Goal: Task Accomplishment & Management: Manage account settings

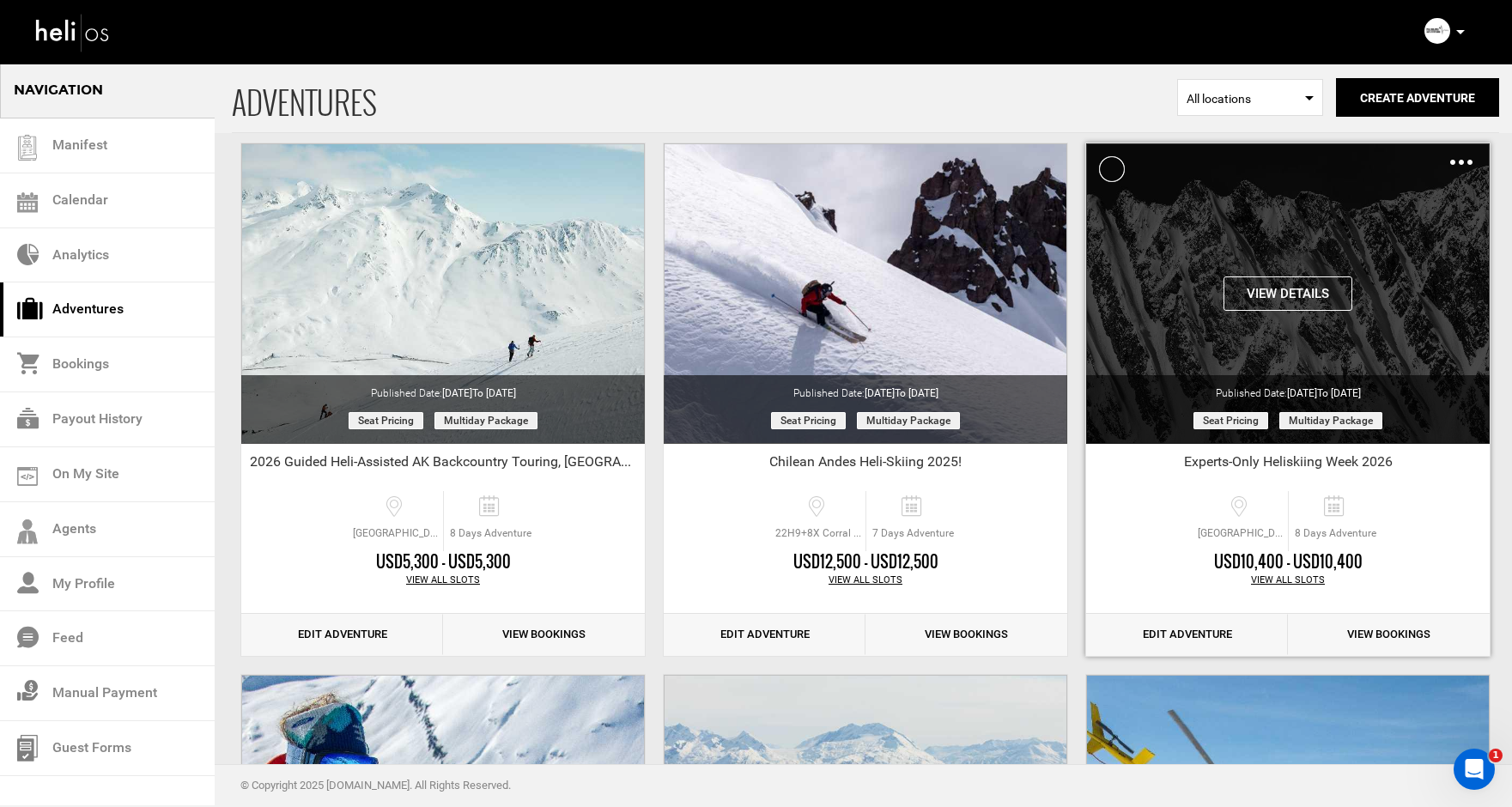
scroll to position [650, 0]
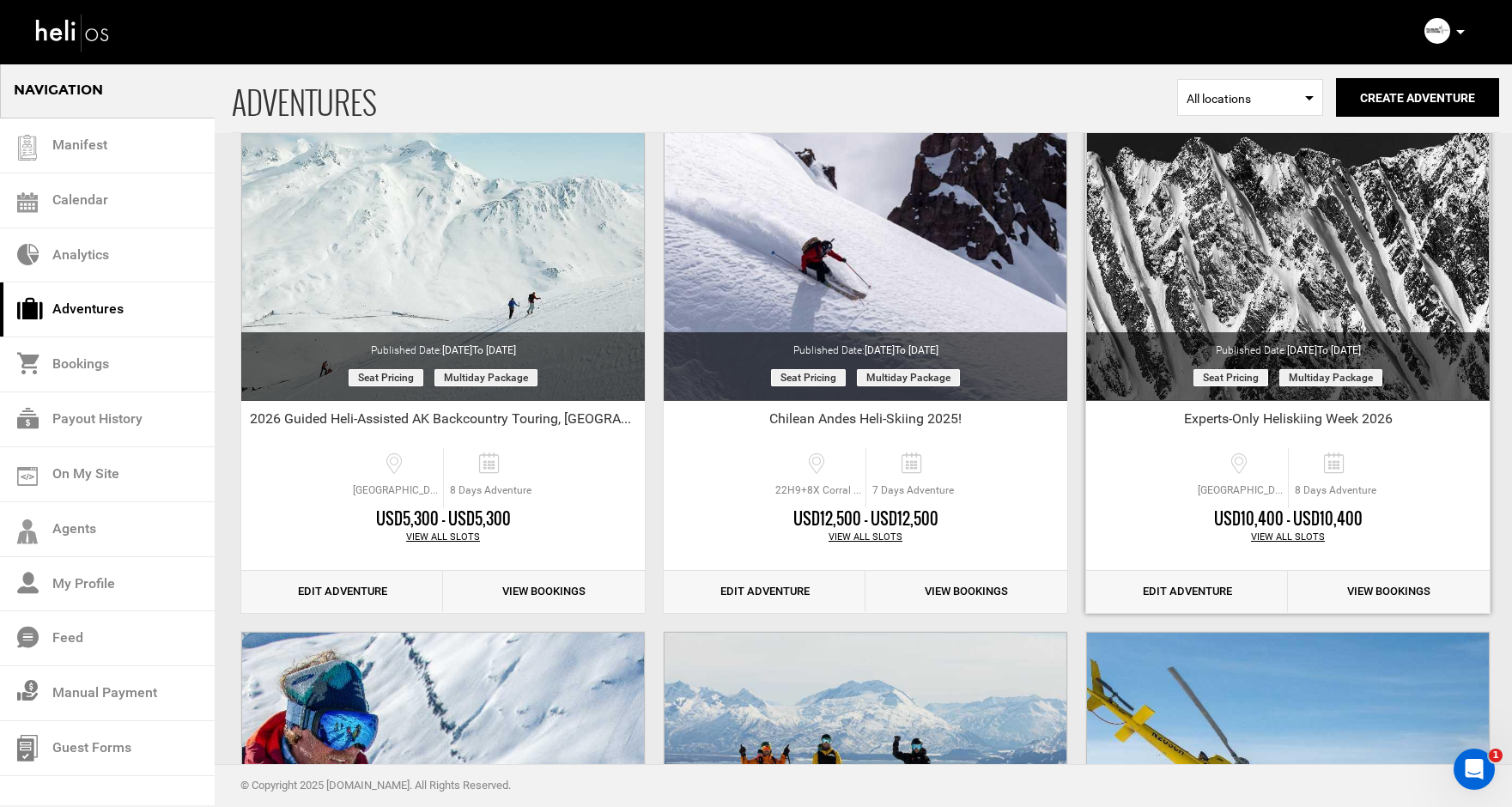
click at [1179, 589] on link "Edit Adventure" at bounding box center [1186, 592] width 202 height 42
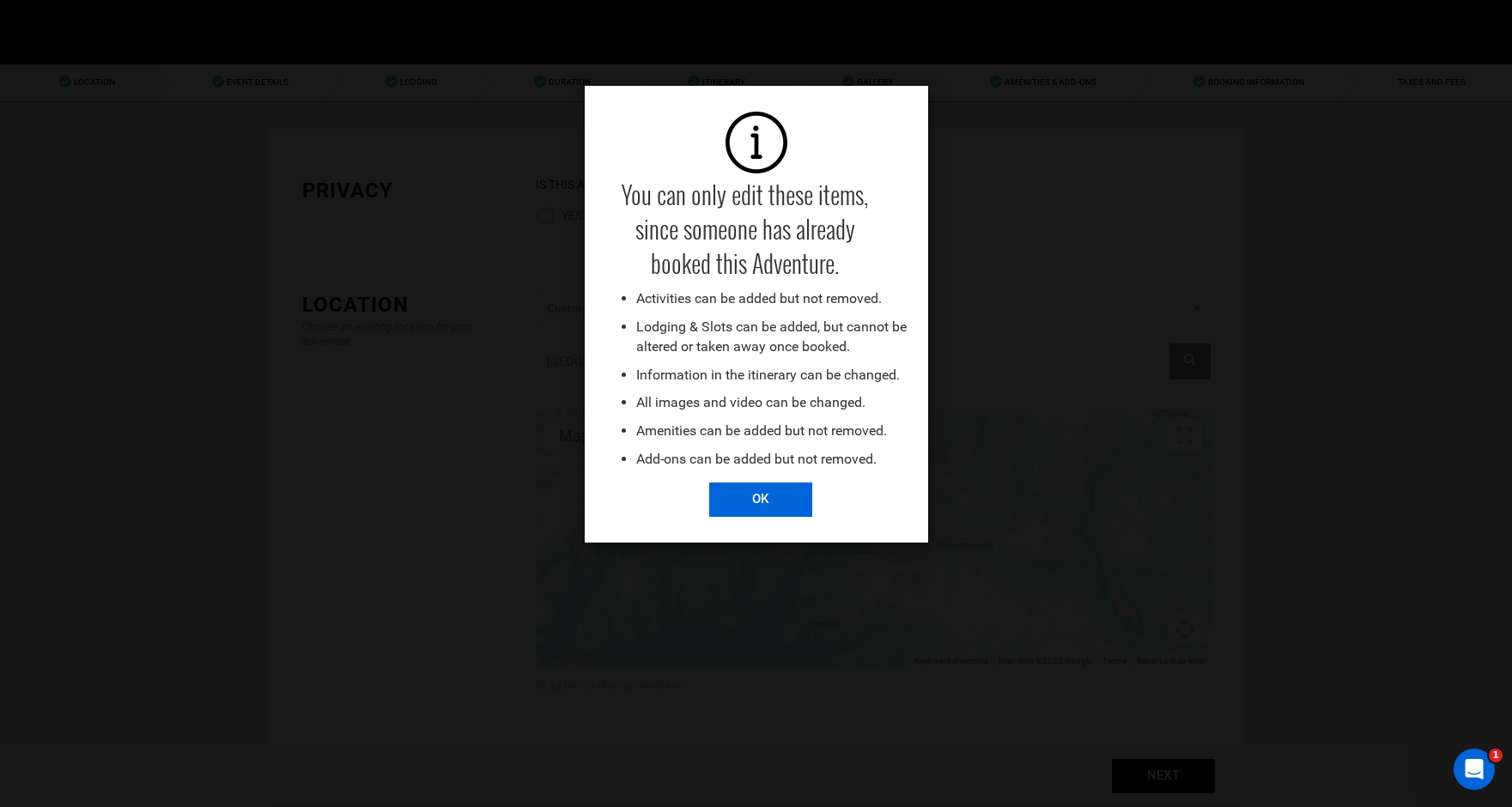
click at [756, 507] on input "OK" at bounding box center [761, 499] width 103 height 34
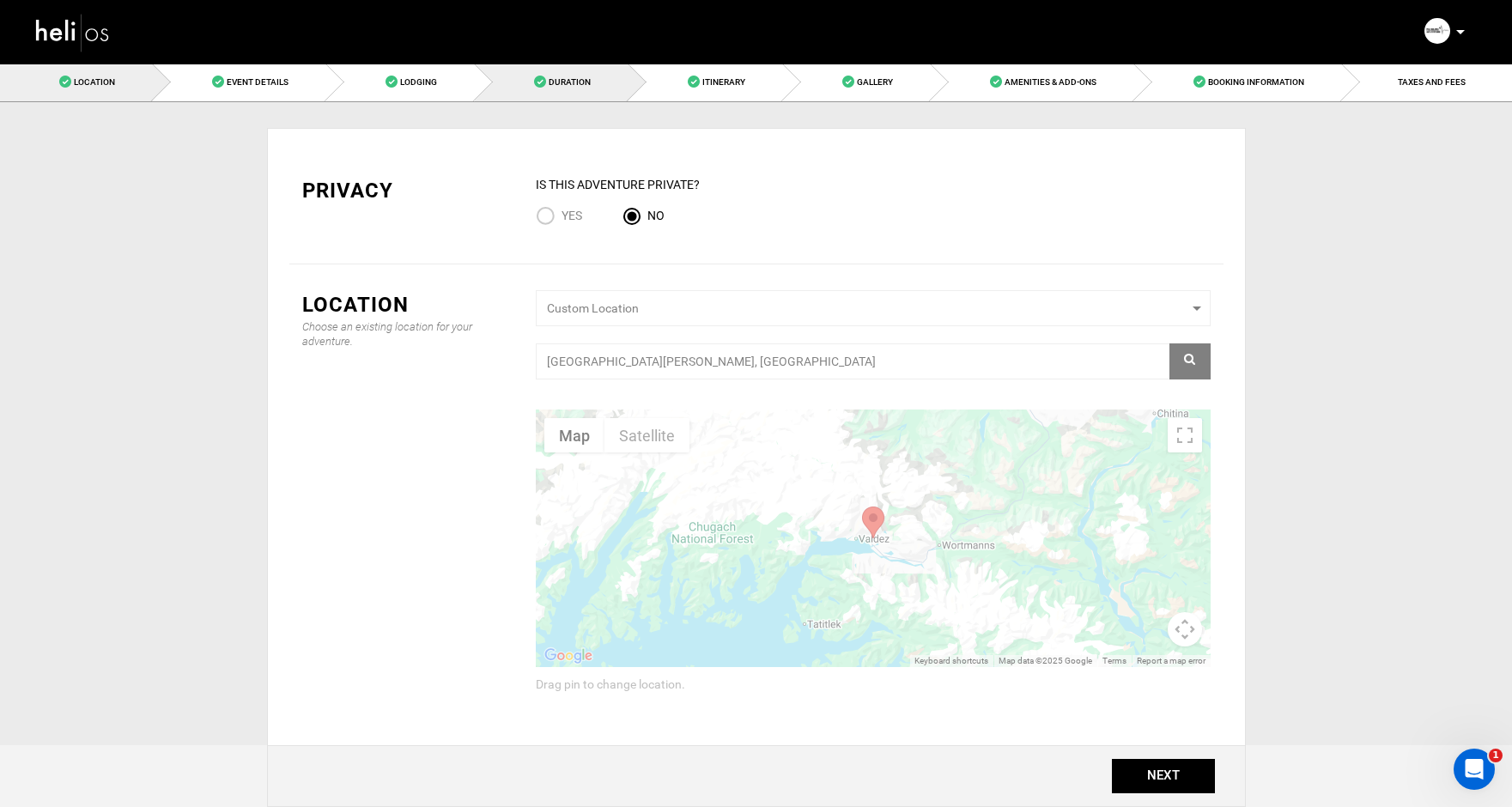
click at [554, 84] on span "Duration" at bounding box center [570, 82] width 42 height 9
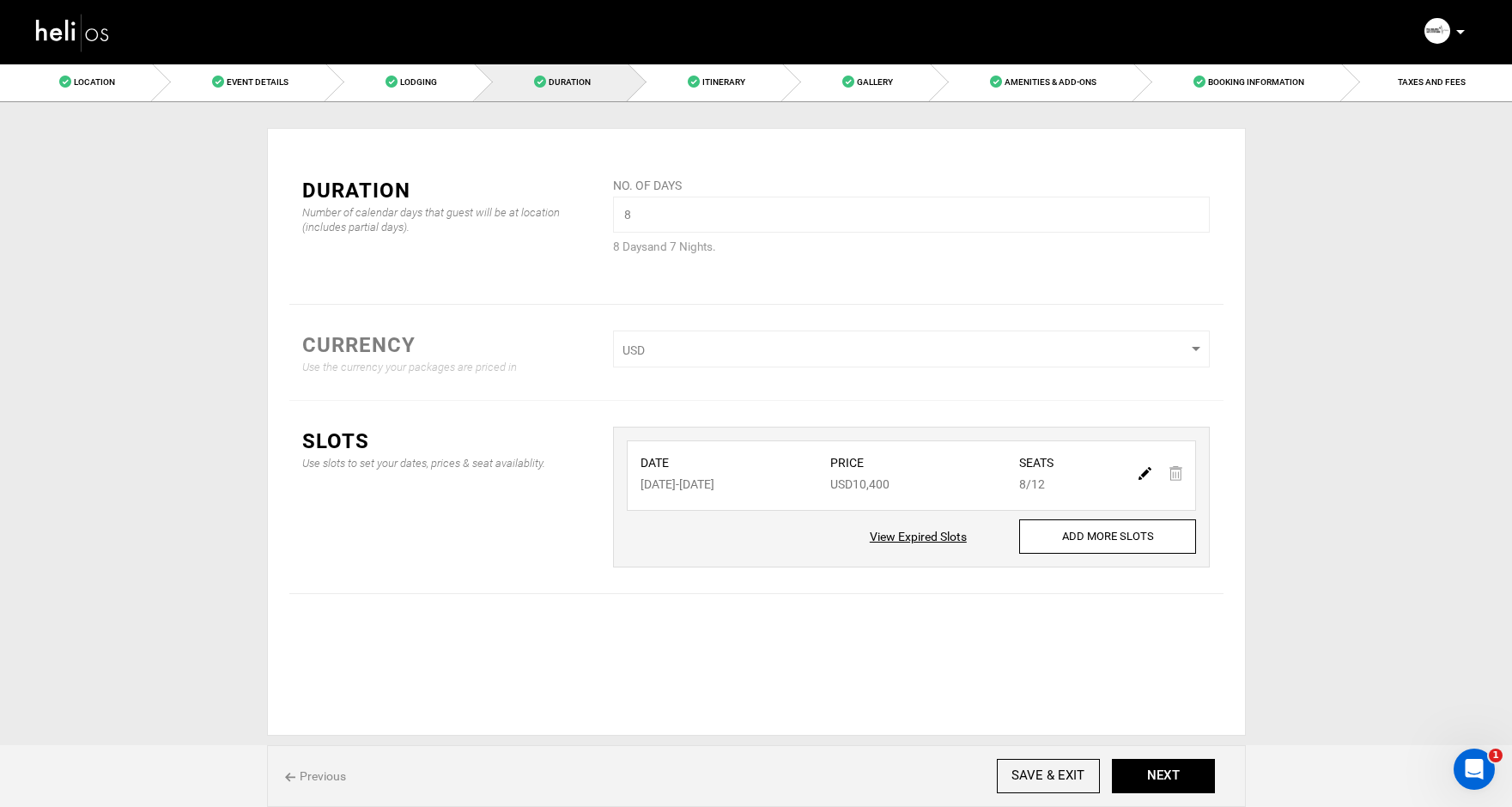
click at [62, 38] on img at bounding box center [73, 31] width 77 height 45
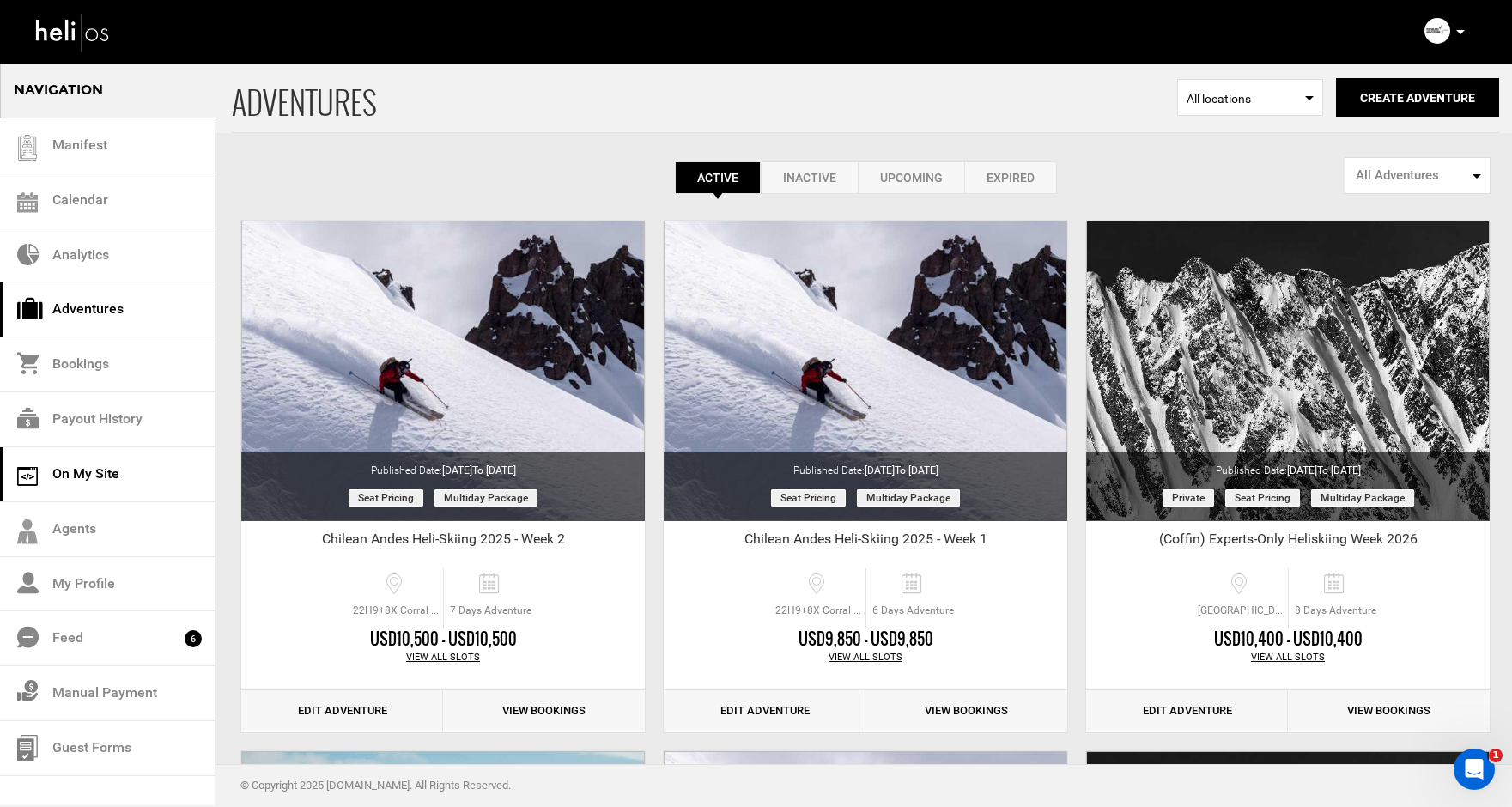
click at [83, 474] on link "On My Site" at bounding box center [107, 475] width 215 height 55
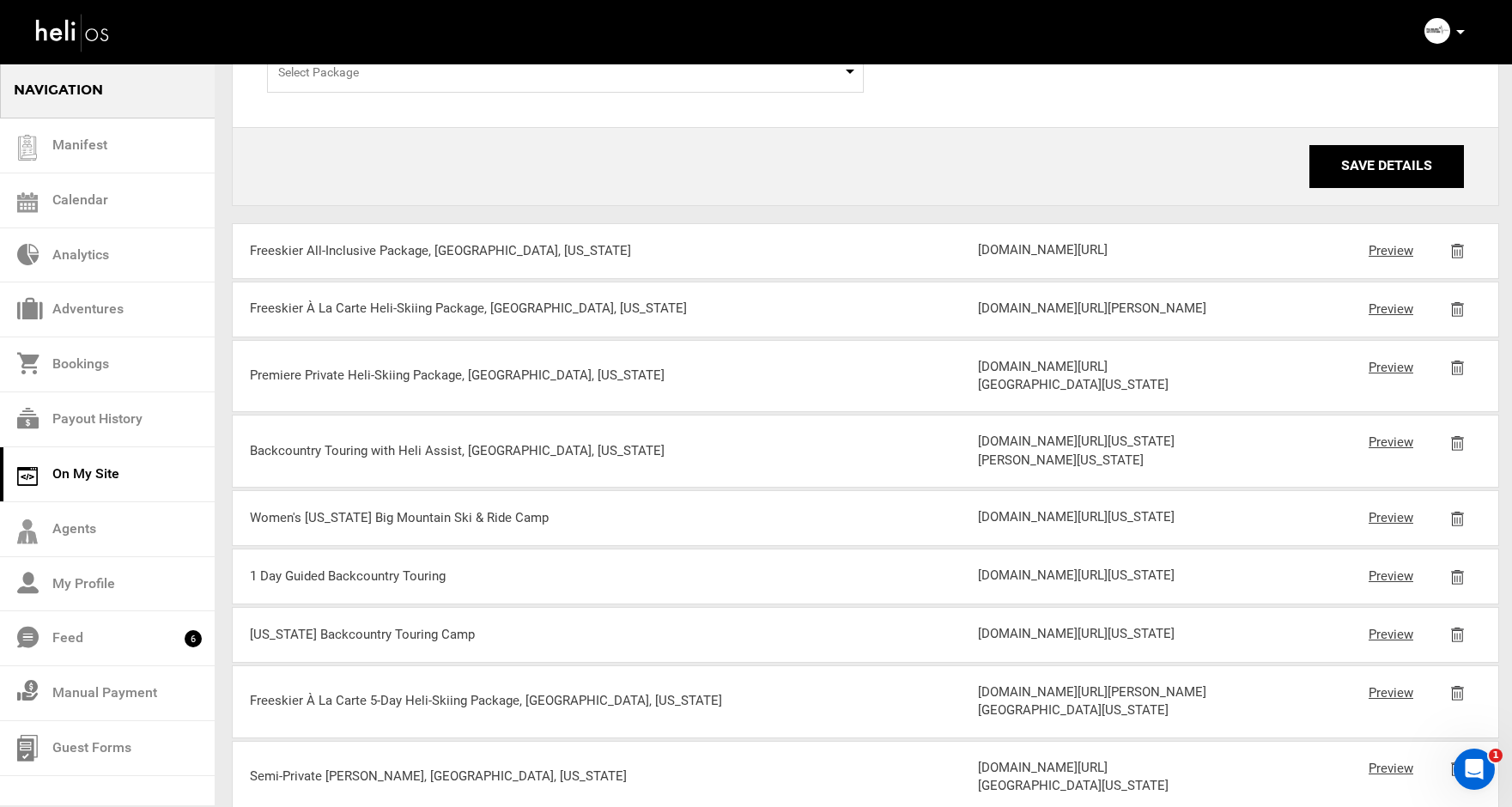
scroll to position [473, 0]
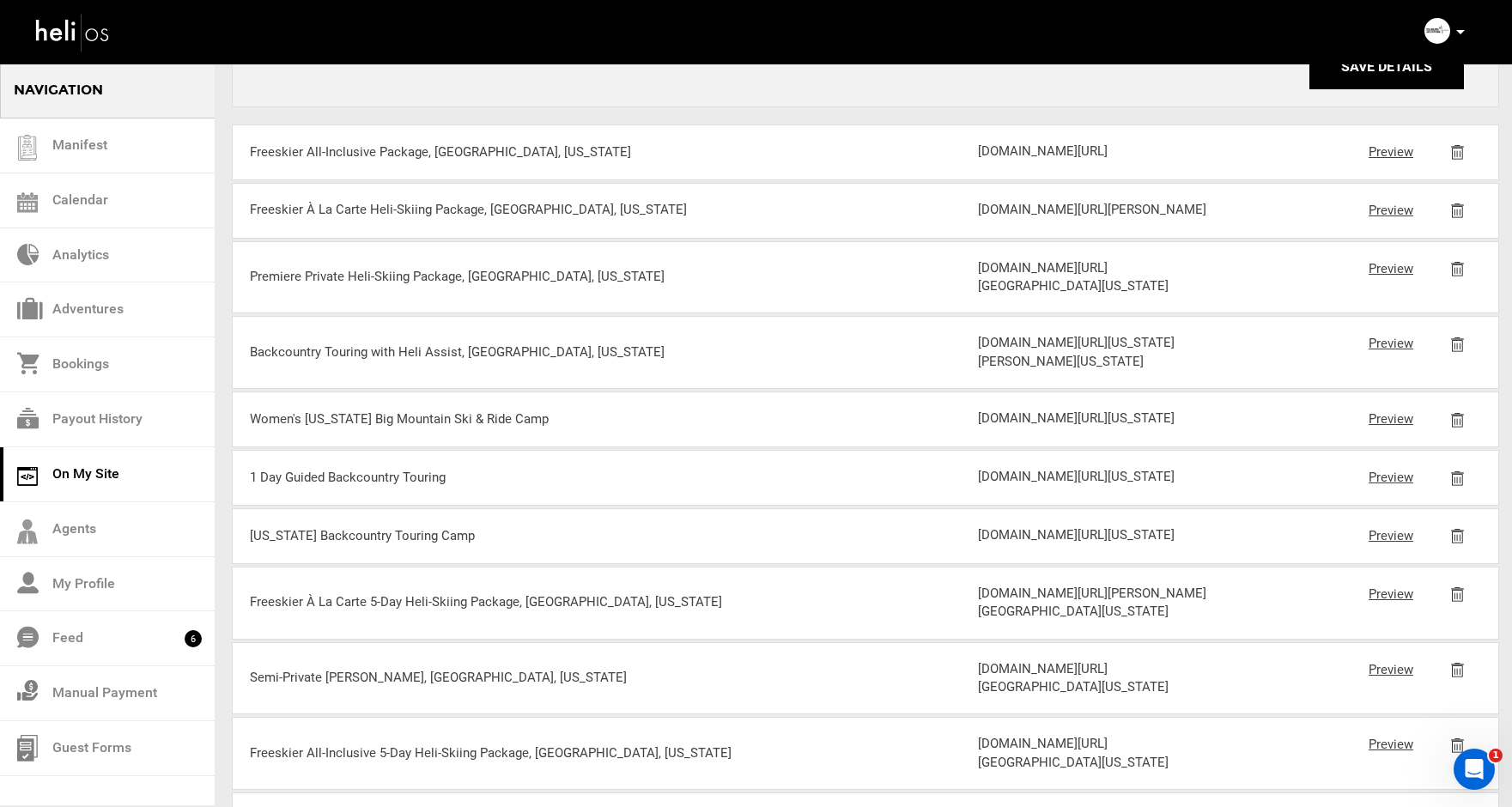
drag, startPoint x: 1105, startPoint y: 206, endPoint x: 979, endPoint y: 159, distance: 134.5
click at [979, 159] on div "[DOMAIN_NAME][URL]" at bounding box center [1099, 151] width 243 height 18
copy div "[DOMAIN_NAME][URL]"
click at [527, 161] on div "Freeskier All-Inclusive Package, [GEOGRAPHIC_DATA], [US_STATE]" at bounding box center [554, 152] width 607 height 18
drag, startPoint x: 526, startPoint y: 177, endPoint x: 259, endPoint y: 184, distance: 267.1
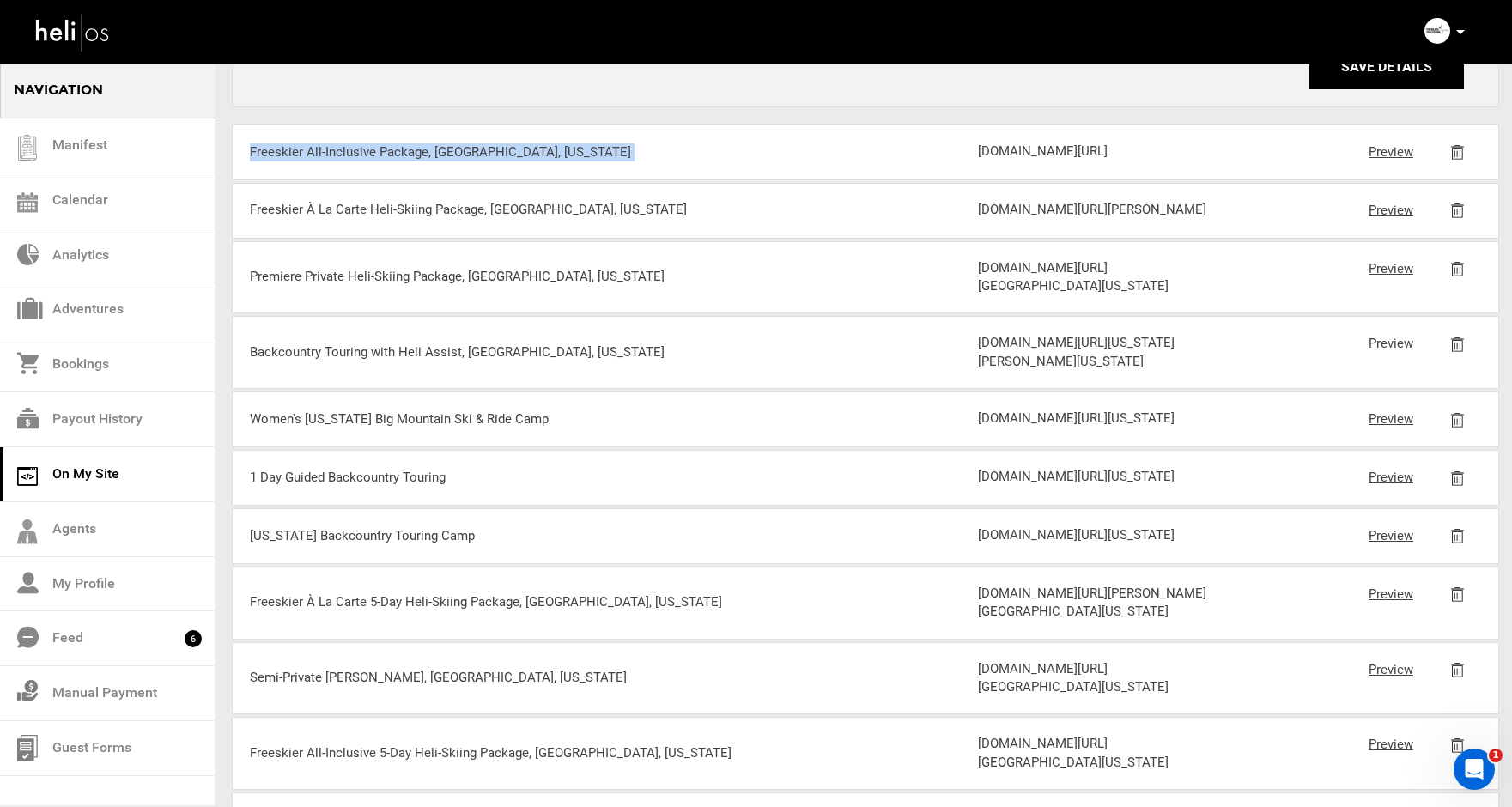
click at [259, 161] on div "Freeskier All-Inclusive Package, [GEOGRAPHIC_DATA], [US_STATE]" at bounding box center [554, 152] width 607 height 18
copy div "Freeskier All-Inclusive Package, [GEOGRAPHIC_DATA], [US_STATE]"
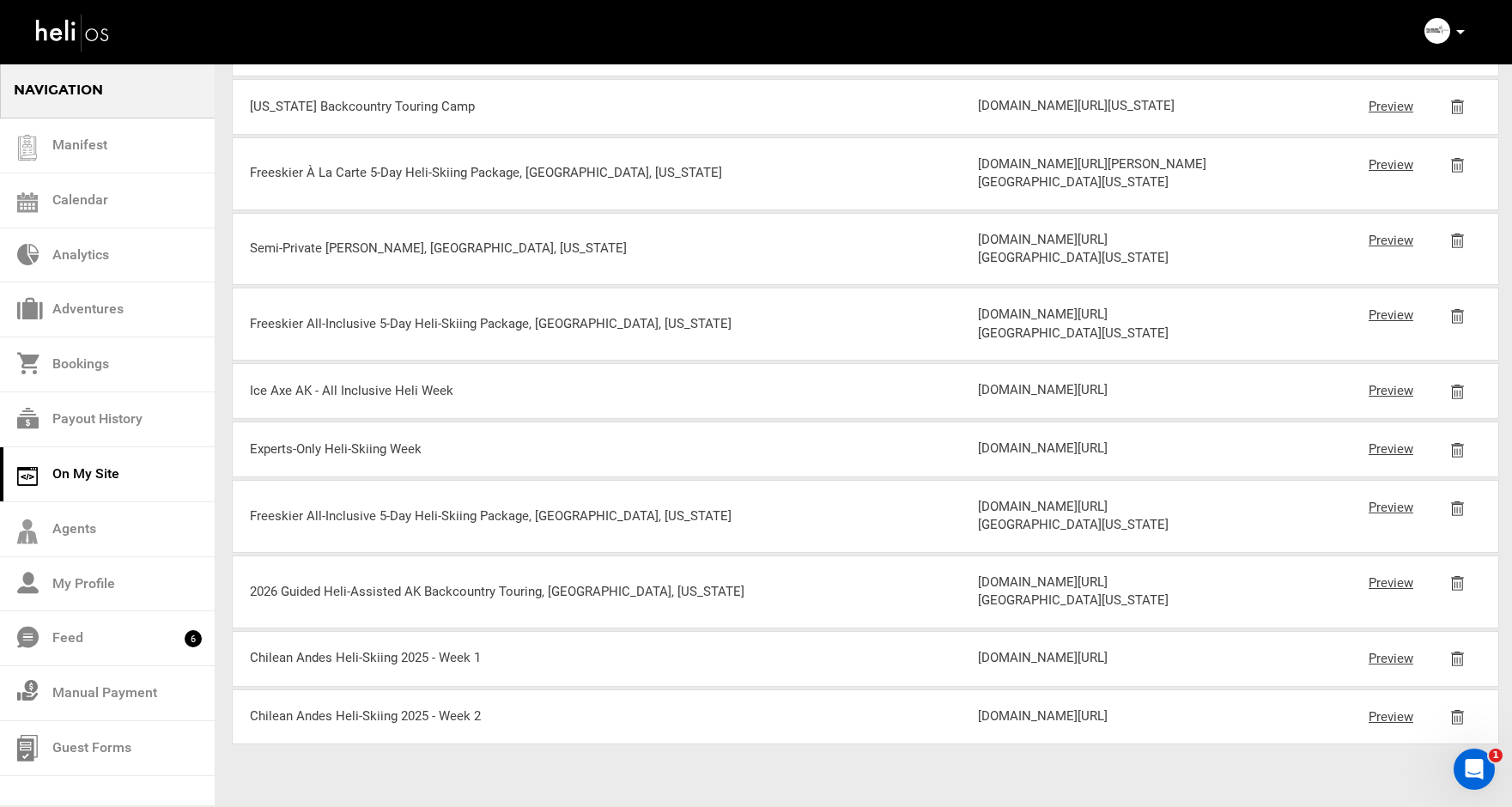
scroll to position [1406, 0]
drag, startPoint x: 419, startPoint y: 429, endPoint x: 253, endPoint y: 429, distance: 166.0
click at [253, 440] on div "Experts-Only Heli-Skiing Week" at bounding box center [554, 449] width 607 height 18
copy div "Experts-Only Heli-Skiing Week"
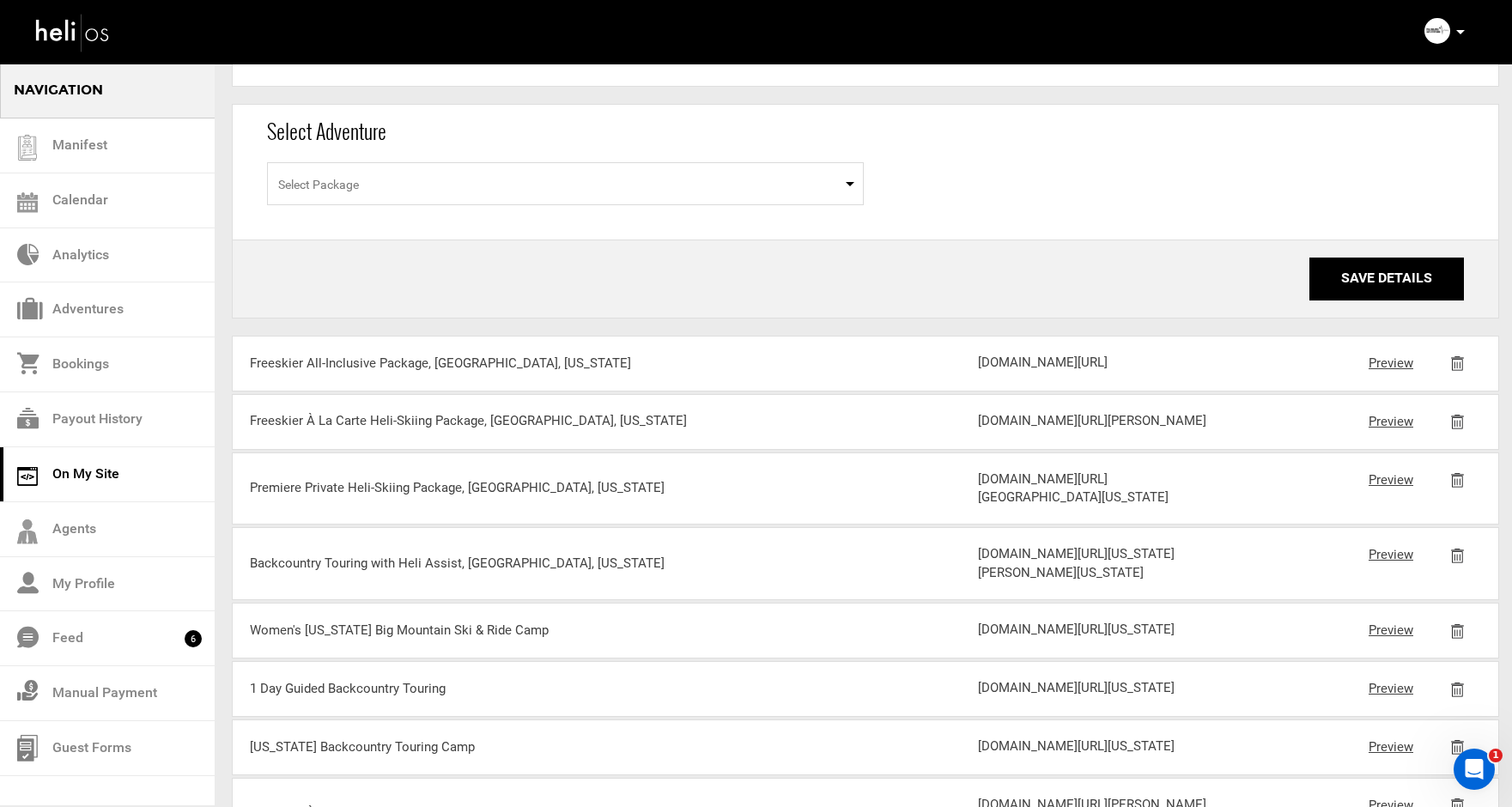
scroll to position [264, 0]
drag, startPoint x: 1103, startPoint y: 420, endPoint x: 979, endPoint y: 367, distance: 134.9
click at [979, 367] on div "[DOMAIN_NAME][URL]" at bounding box center [1099, 362] width 243 height 18
copy div "[DOMAIN_NAME][URL]"
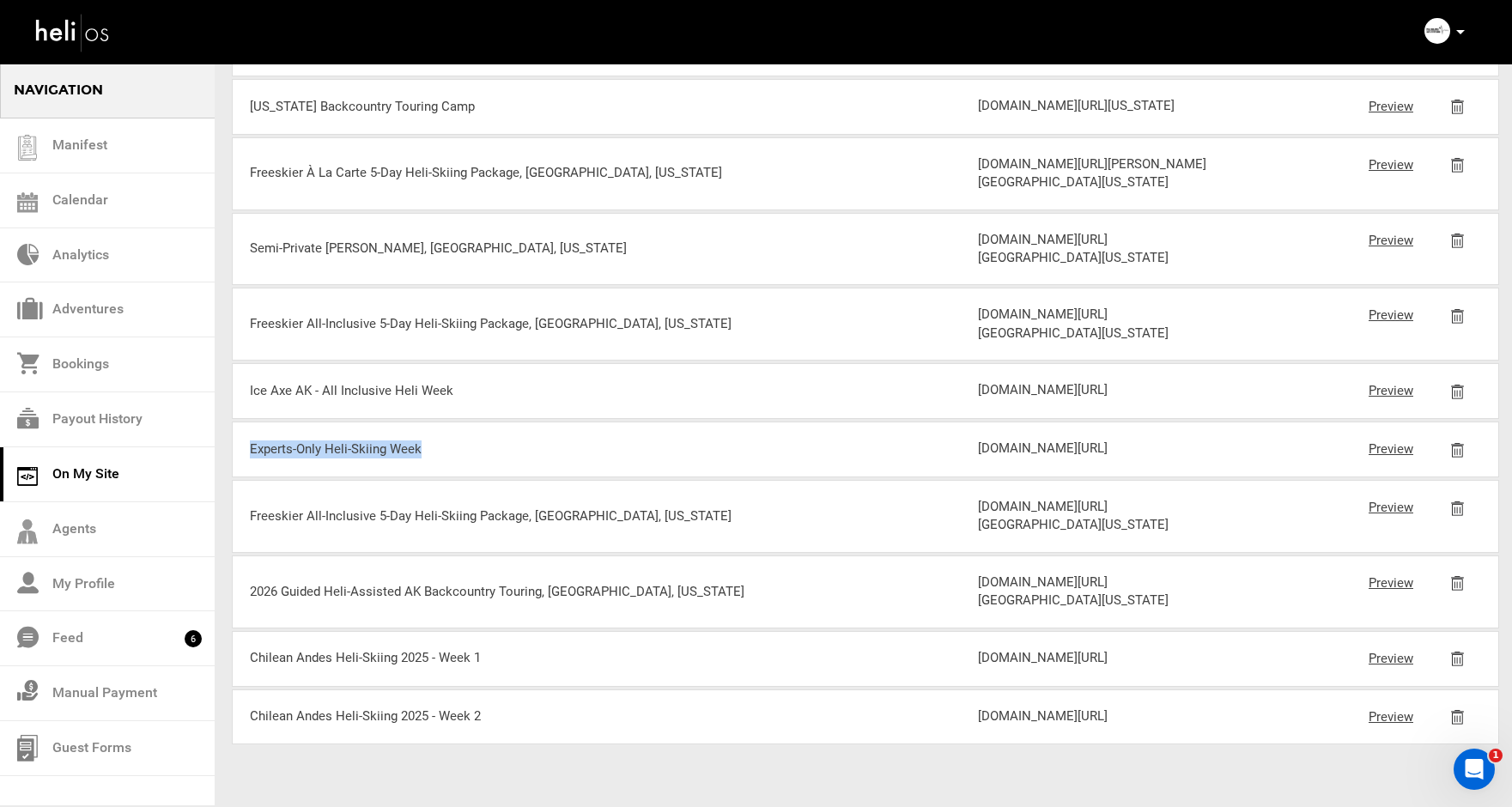
scroll to position [1464, 0]
drag, startPoint x: 1171, startPoint y: 392, endPoint x: 978, endPoint y: 350, distance: 197.5
click at [978, 439] on div "[DOMAIN_NAME][URL]" at bounding box center [1099, 448] width 243 height 18
copy div "[DOMAIN_NAME][URL]"
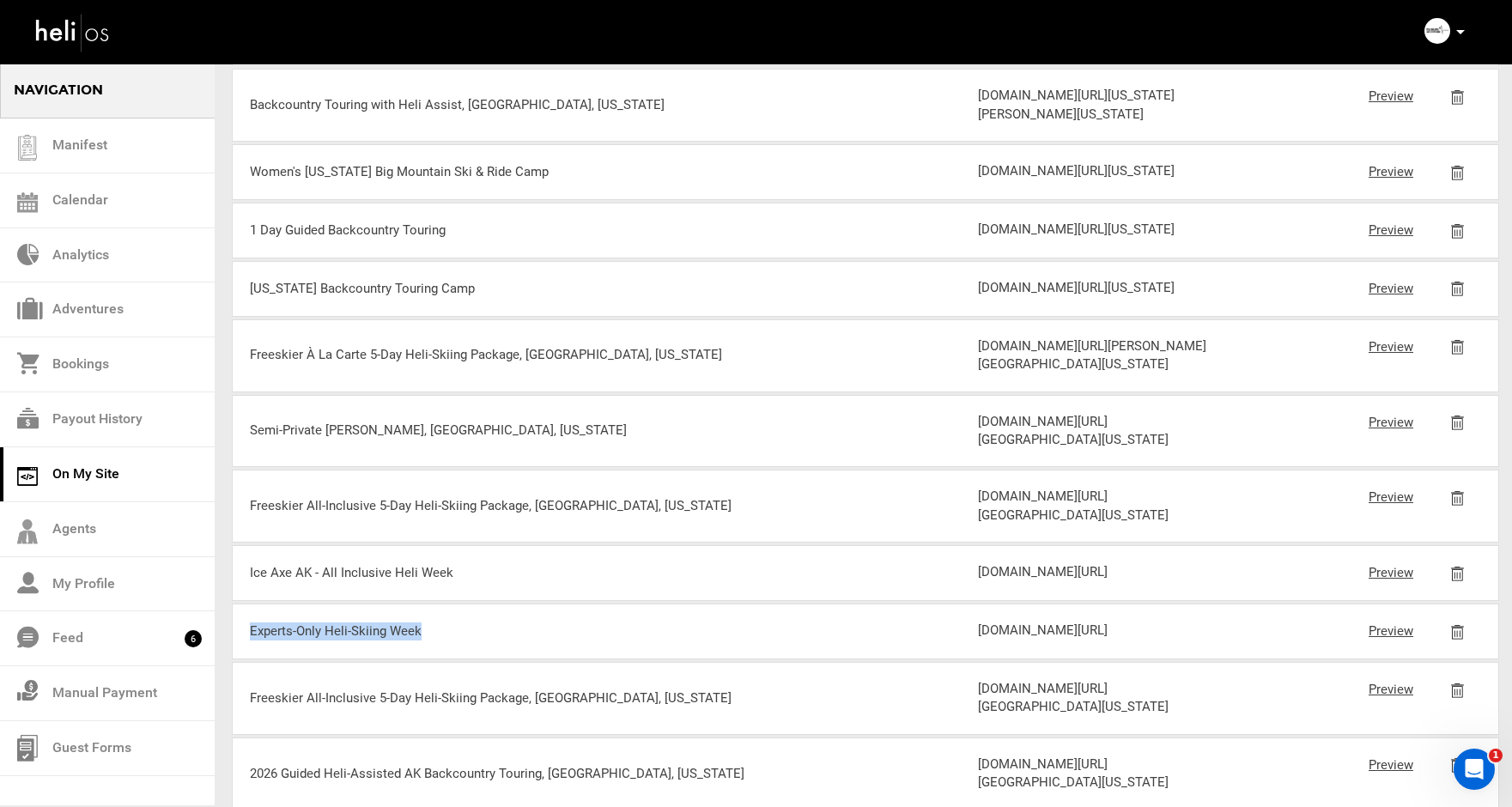
scroll to position [717, 0]
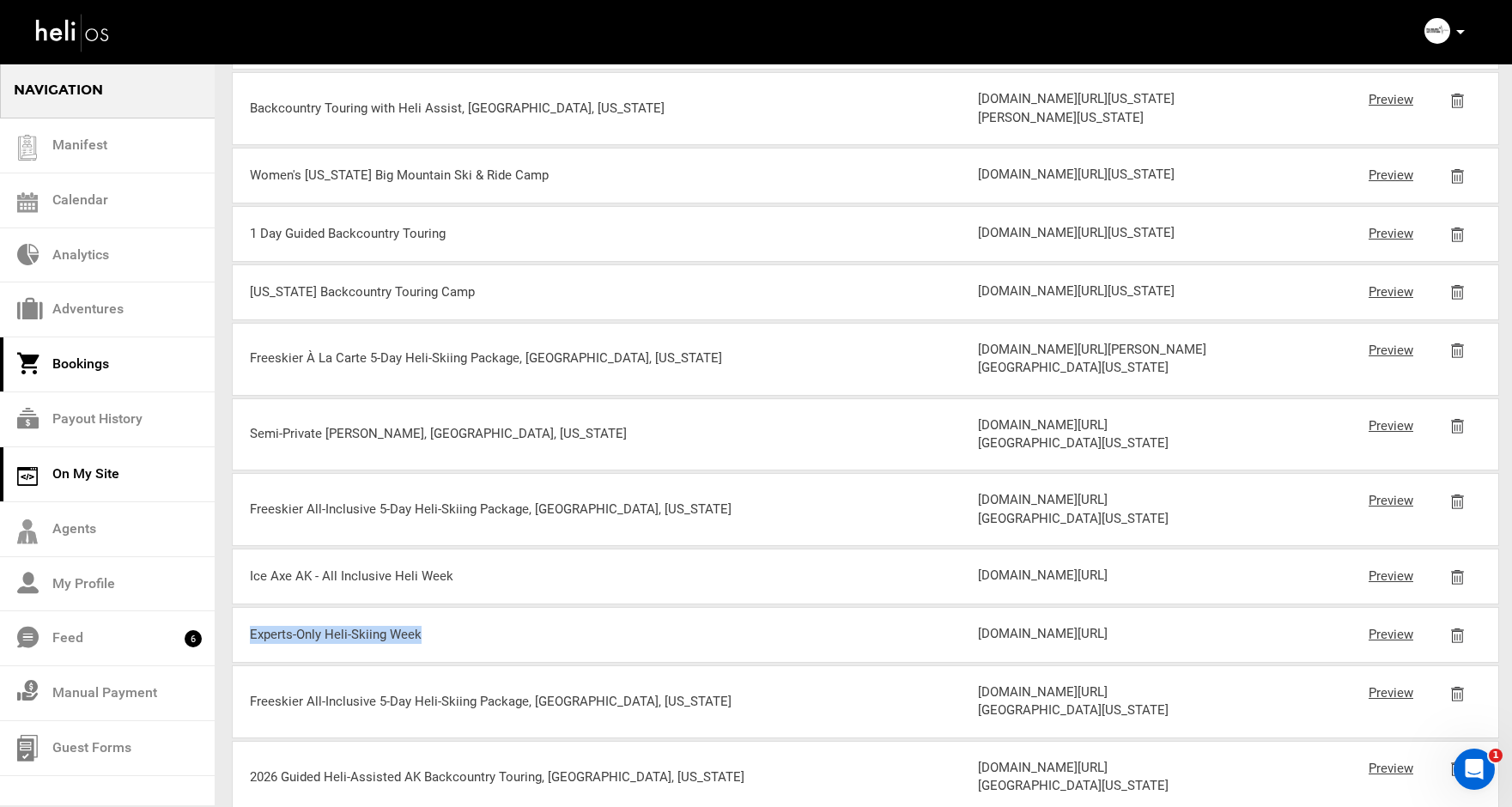
click at [83, 363] on link "Bookings" at bounding box center [107, 365] width 215 height 55
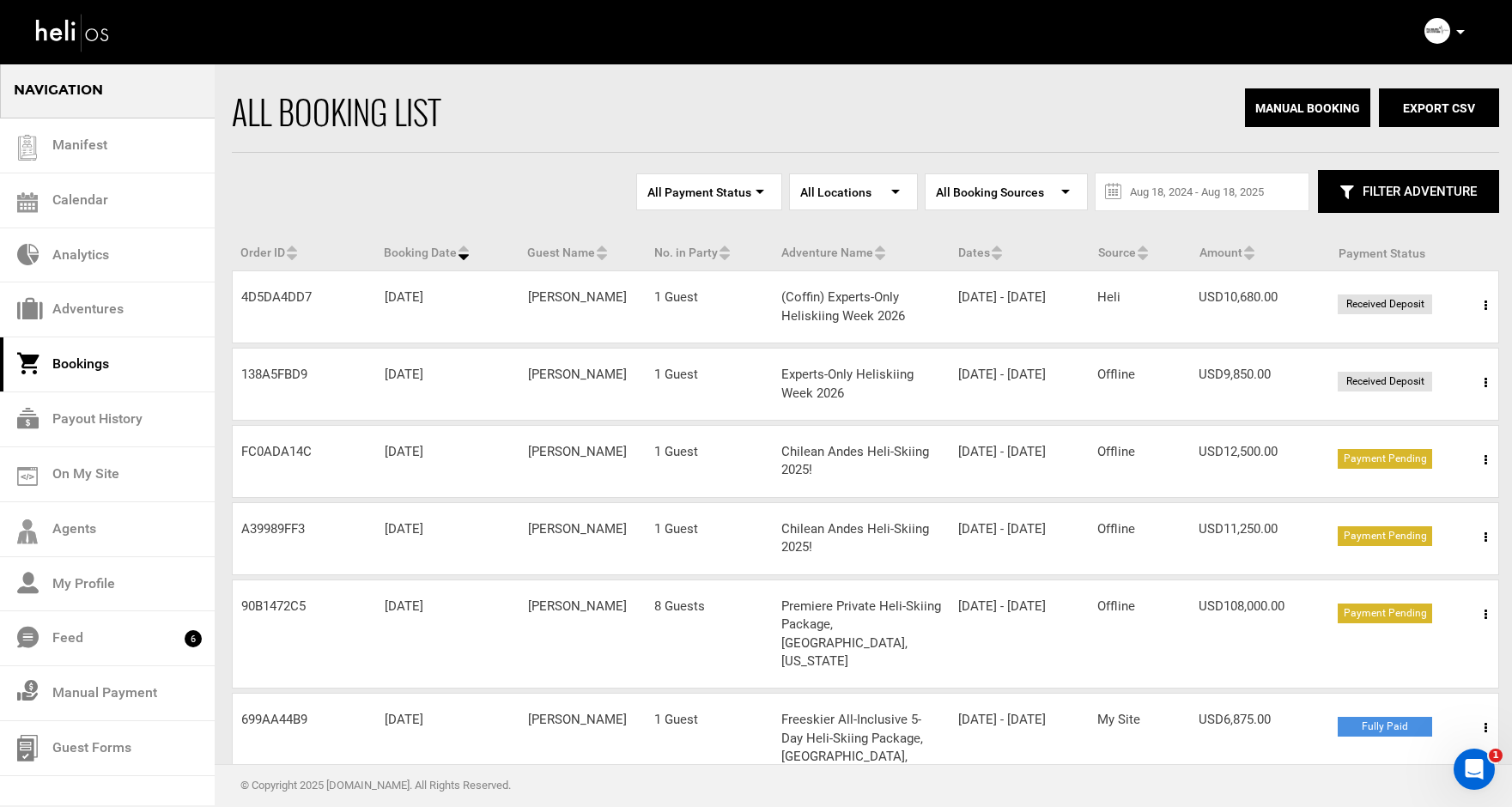
click at [1485, 531] on icon at bounding box center [1485, 537] width 3 height 12
click at [1392, 587] on link "View Details" at bounding box center [1423, 589] width 170 height 43
click at [1485, 457] on icon at bounding box center [1485, 459] width 3 height 12
click at [1368, 512] on link "View Details" at bounding box center [1423, 512] width 170 height 43
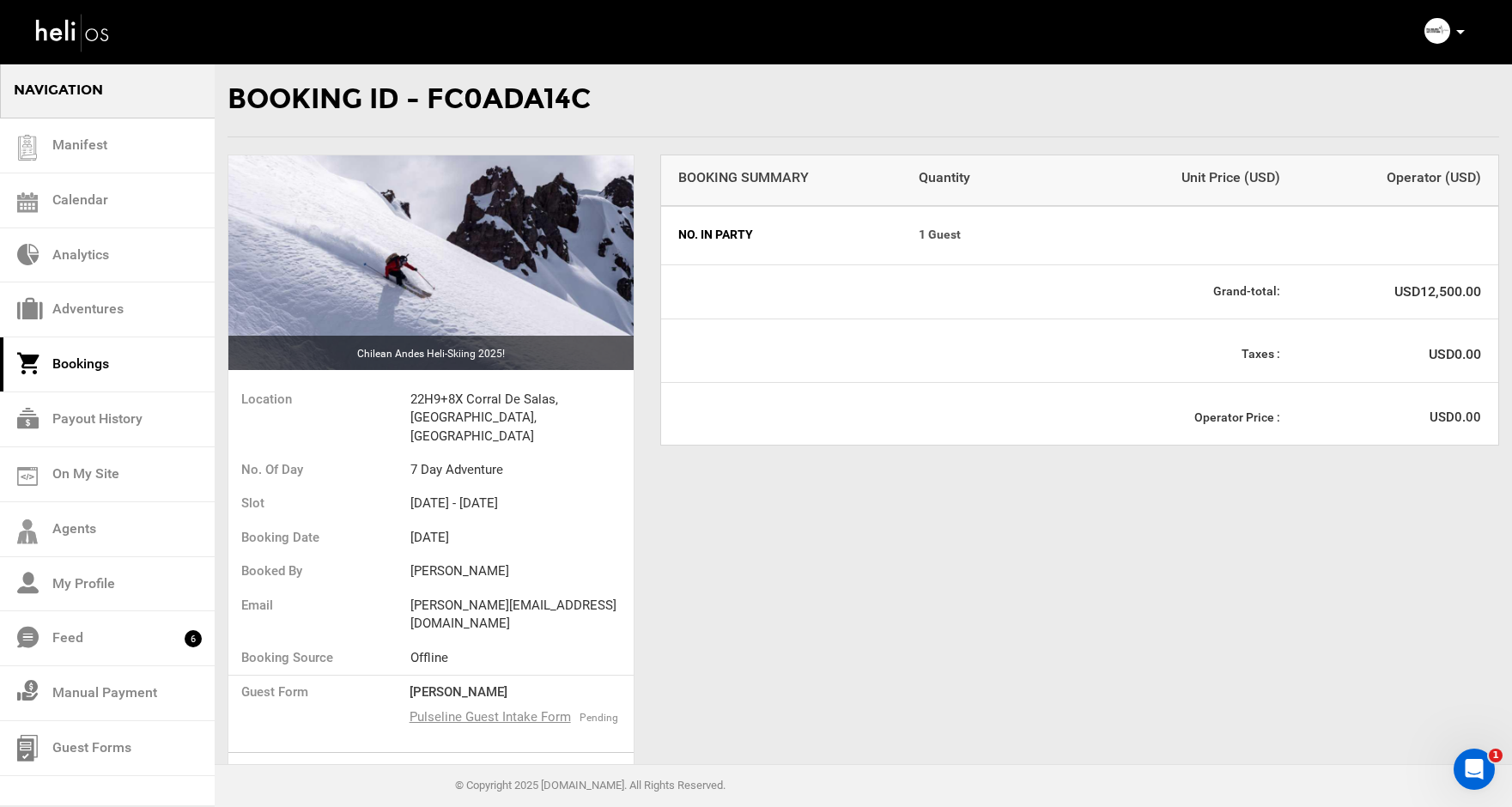
scroll to position [212, 0]
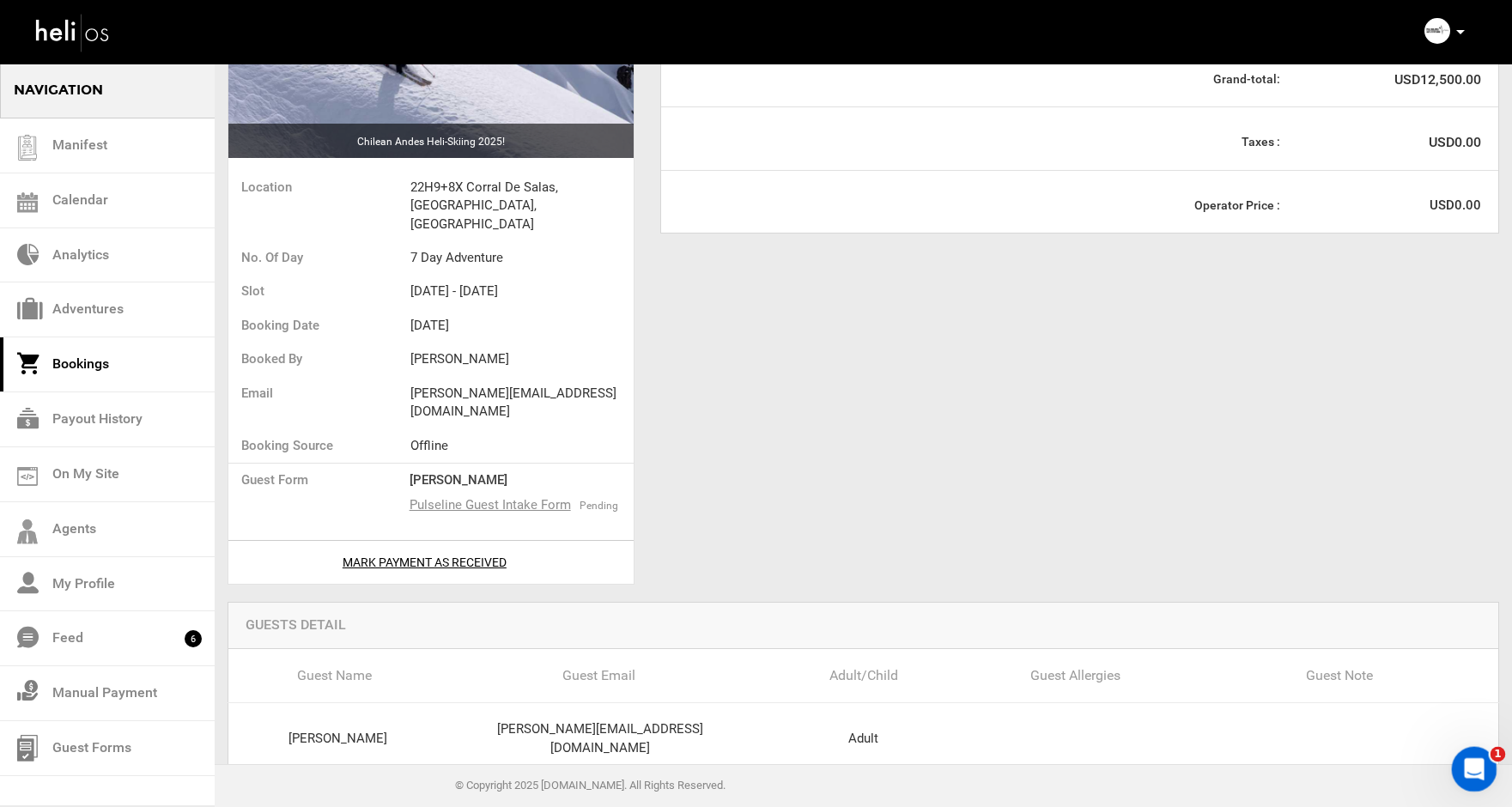
click at [1470, 759] on icon "Open Intercom Messenger" at bounding box center [1471, 766] width 29 height 29
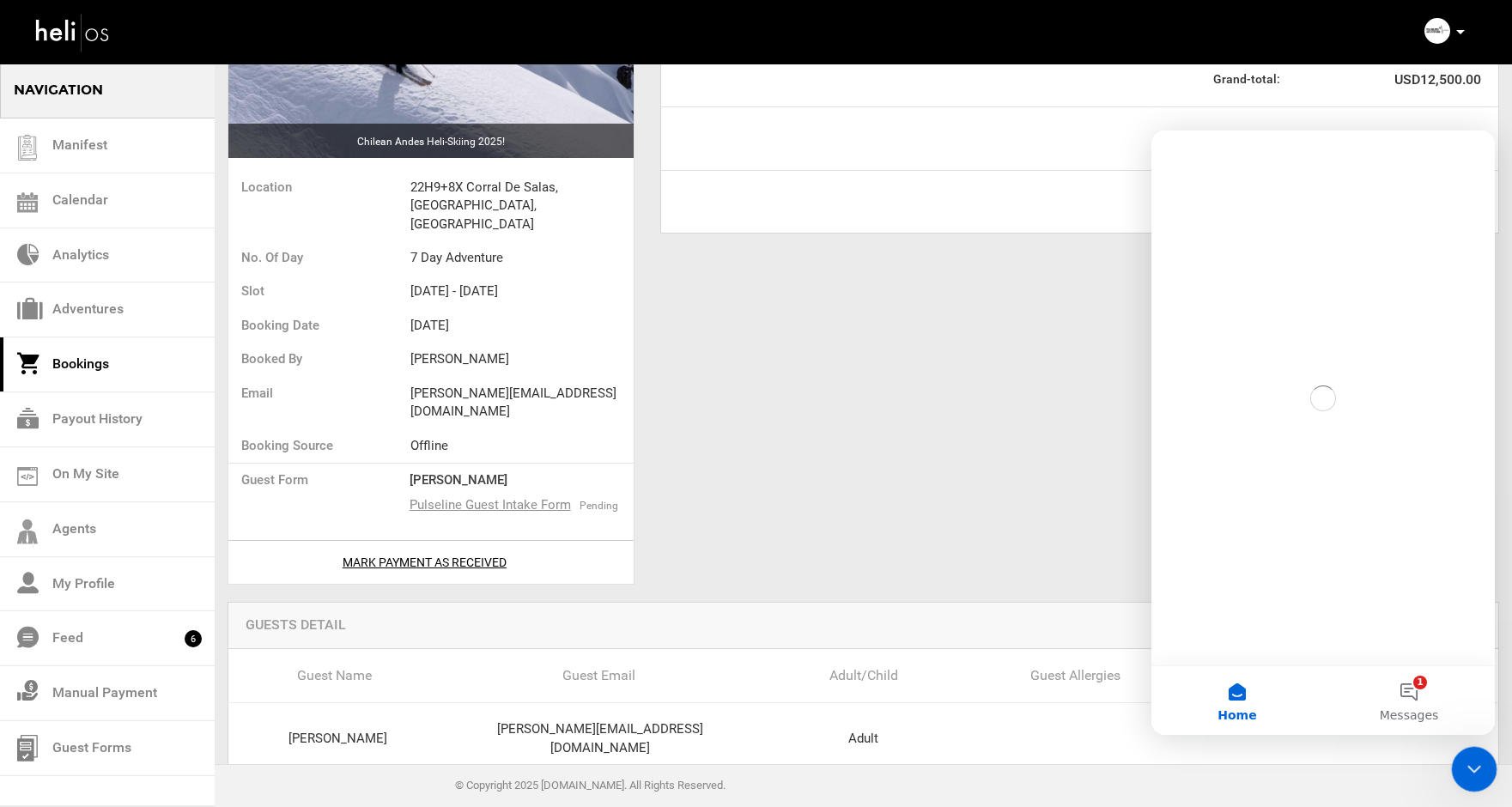
scroll to position [0, 0]
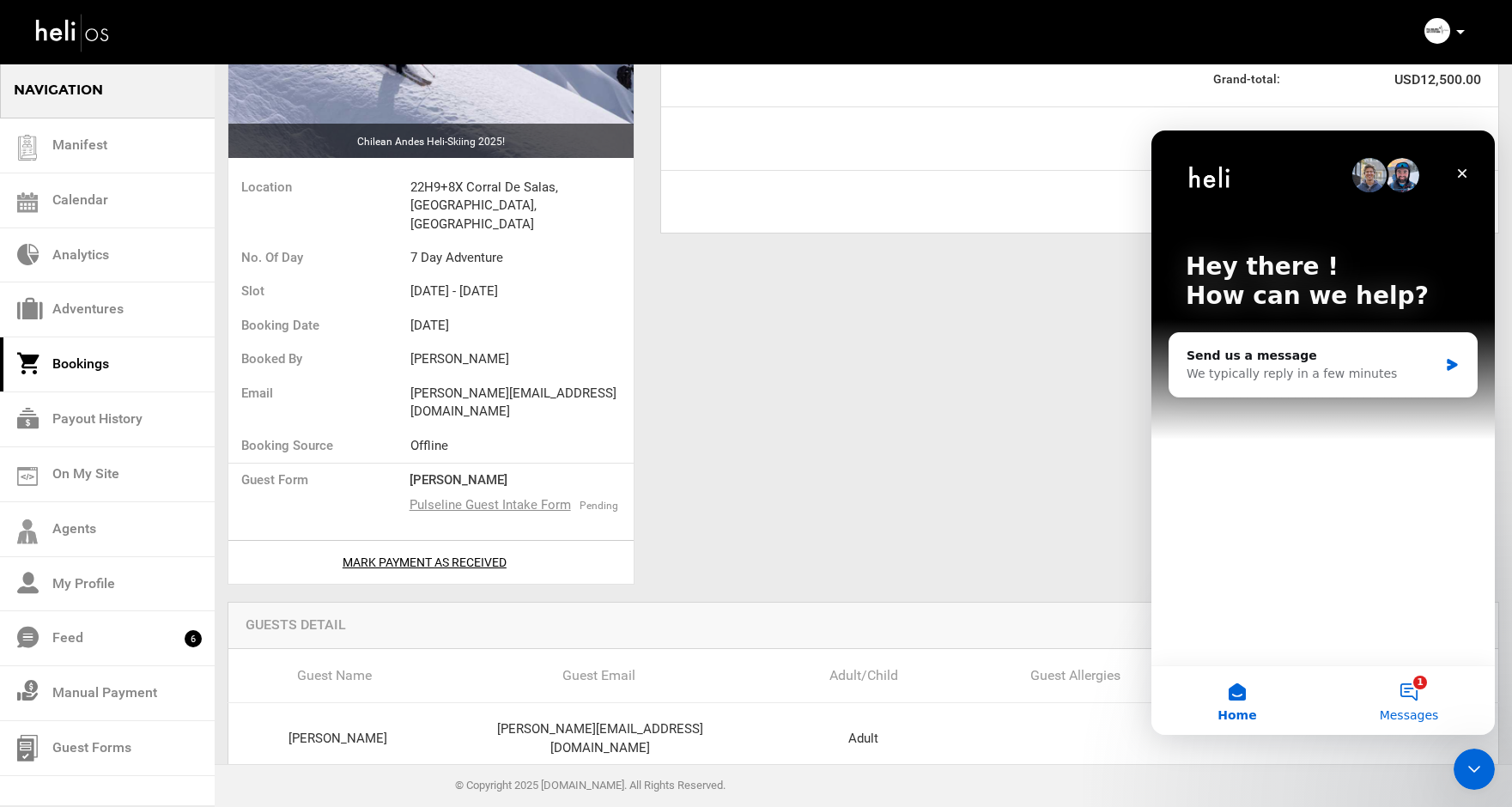
click at [1411, 687] on button "1 Messages" at bounding box center [1409, 700] width 172 height 68
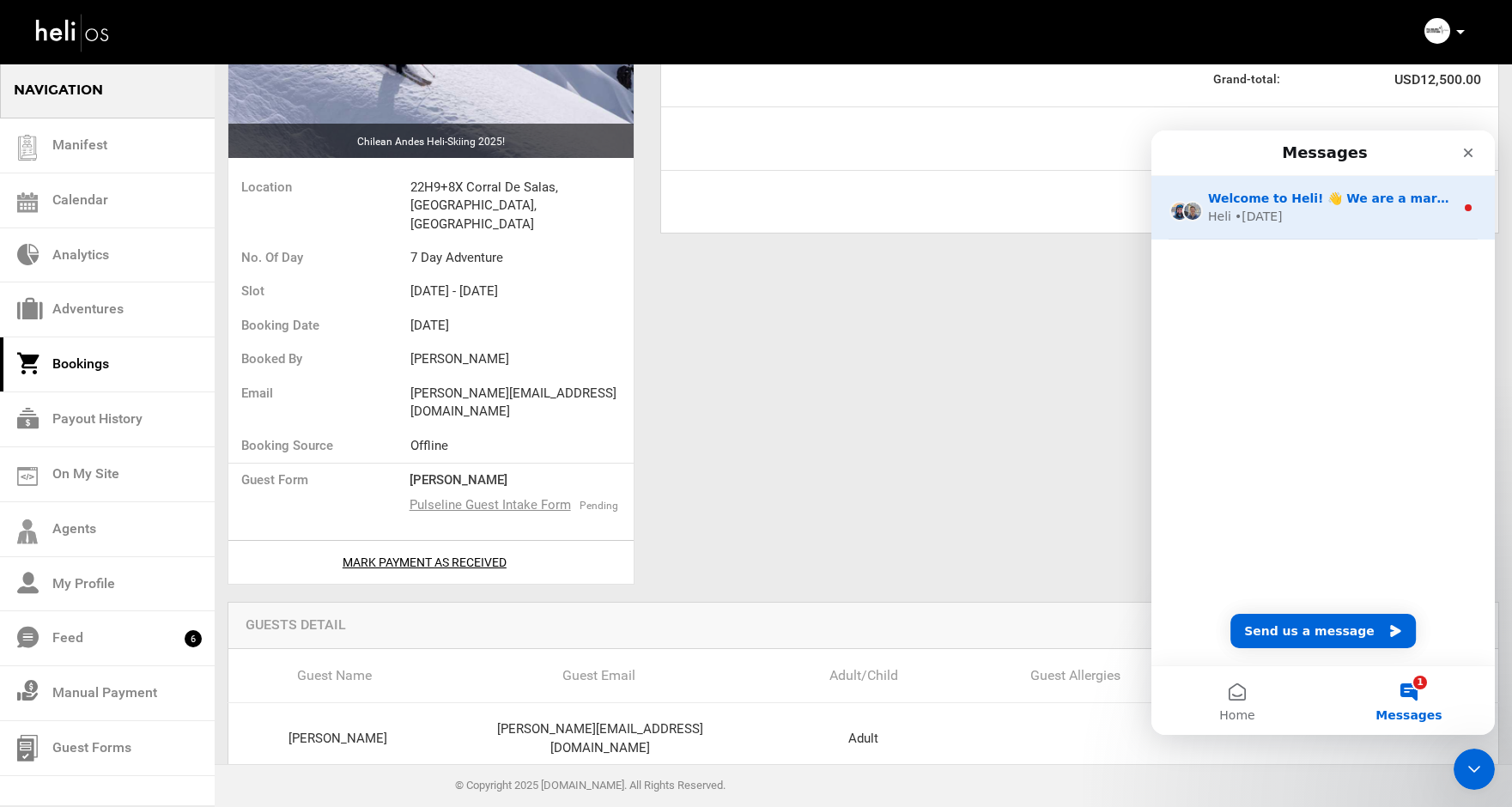
click at [1468, 209] on circle "Intercom messenger" at bounding box center [1468, 207] width 6 height 6
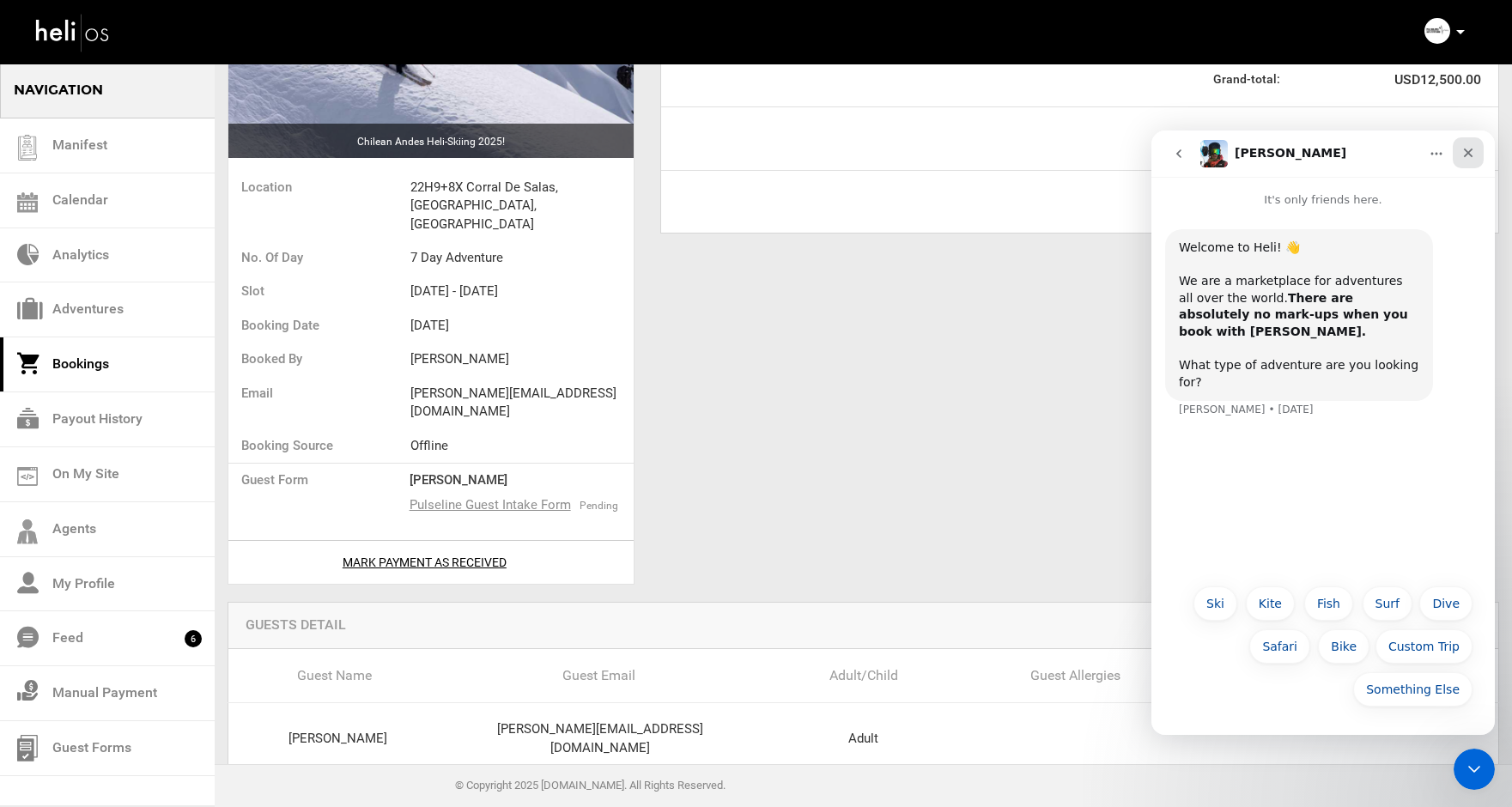
click at [1470, 155] on icon "Close" at bounding box center [1468, 152] width 14 height 14
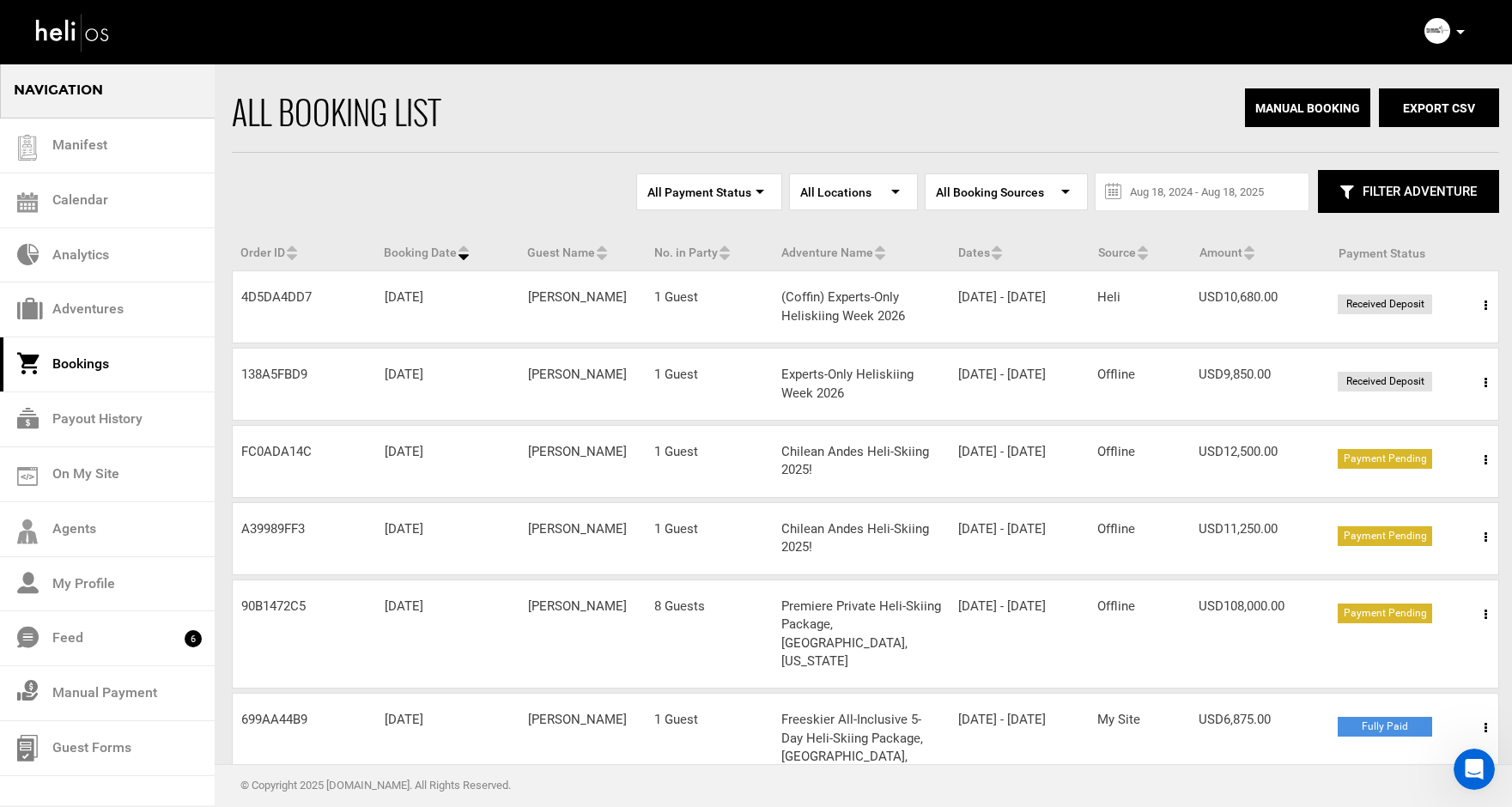
drag, startPoint x: 320, startPoint y: 450, endPoint x: 242, endPoint y: 451, distance: 78.0
click at [242, 451] on div "Order ID FC0ADA14C" at bounding box center [304, 452] width 143 height 18
copy div "FC0ADA14C"
drag, startPoint x: 309, startPoint y: 530, endPoint x: 242, endPoint y: 528, distance: 67.0
click at [242, 528] on div "Order ID A39989FF3" at bounding box center [304, 529] width 143 height 18
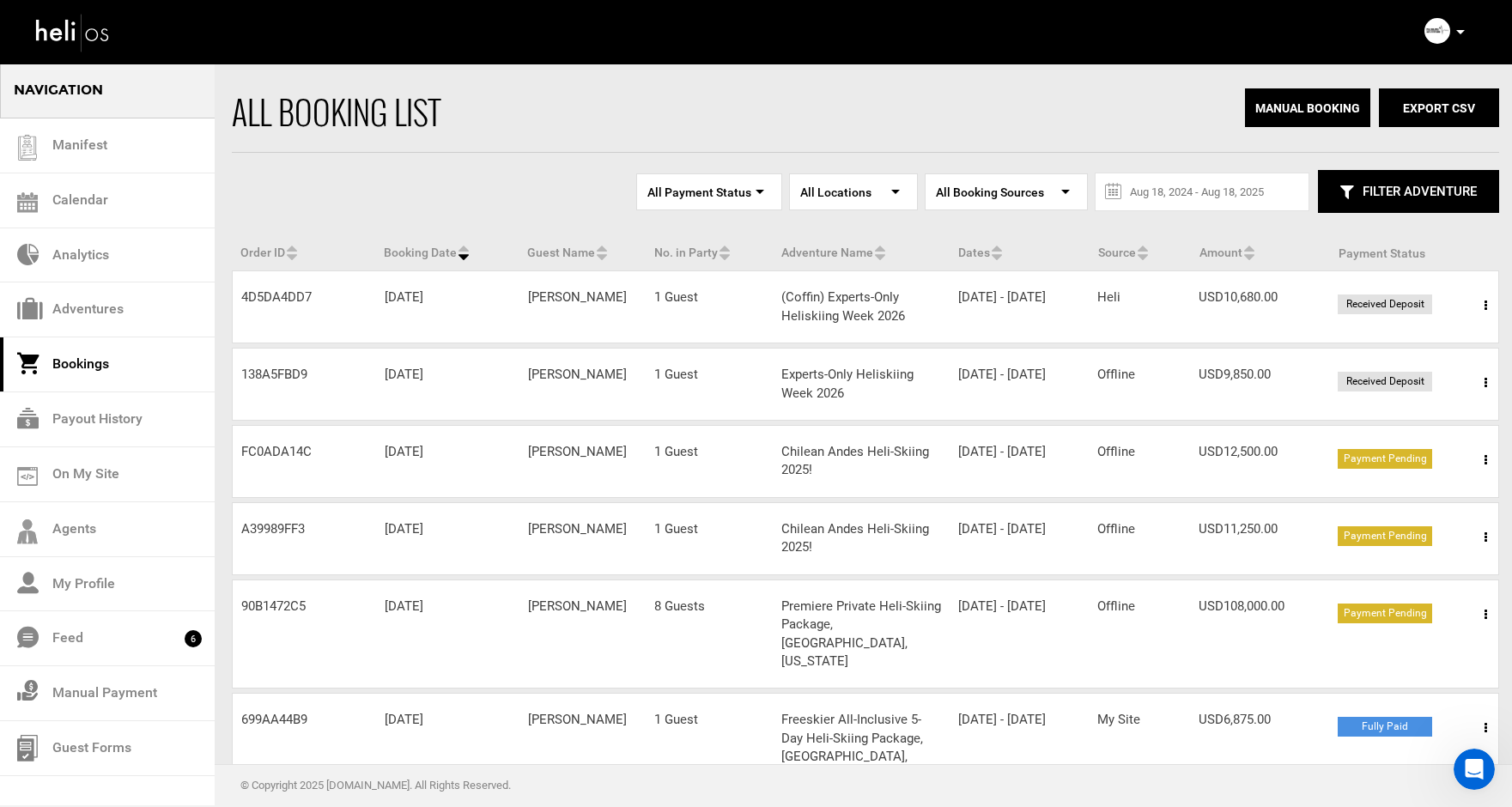
copy div "A39989FF3"
